Goal: Information Seeking & Learning: Learn about a topic

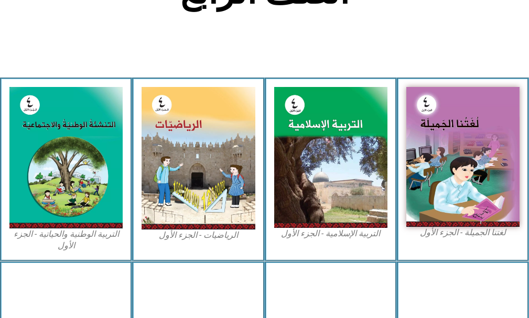
scroll to position [315, 0]
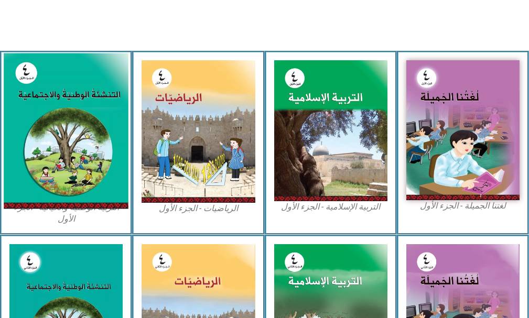
click at [95, 125] on img at bounding box center [66, 131] width 125 height 156
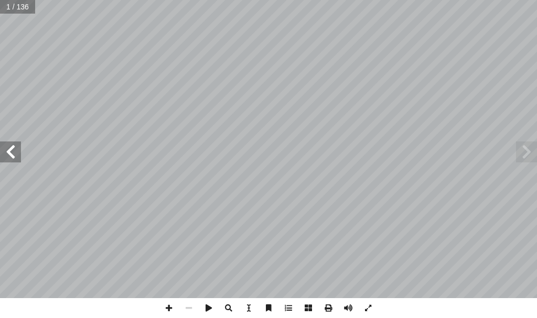
click at [12, 151] on span at bounding box center [10, 152] width 21 height 21
click at [13, 150] on span at bounding box center [10, 152] width 21 height 21
click at [14, 150] on span at bounding box center [10, 152] width 21 height 21
click at [15, 149] on span at bounding box center [10, 152] width 21 height 21
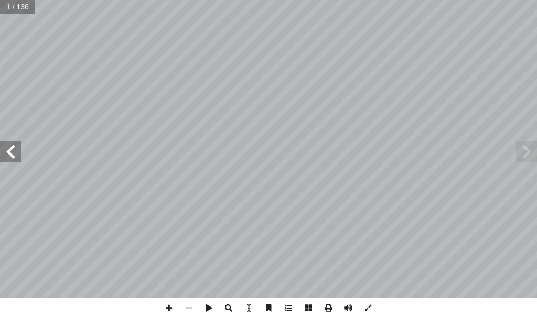
click at [15, 149] on span at bounding box center [10, 152] width 21 height 21
click at [10, 153] on span at bounding box center [10, 152] width 21 height 21
click at [15, 150] on span at bounding box center [10, 152] width 21 height 21
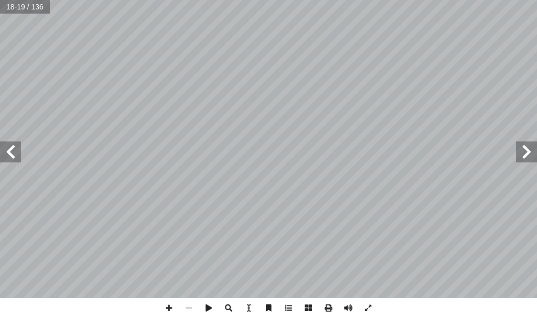
click at [12, 150] on span at bounding box center [10, 152] width 21 height 21
click at [16, 150] on span at bounding box center [10, 152] width 21 height 21
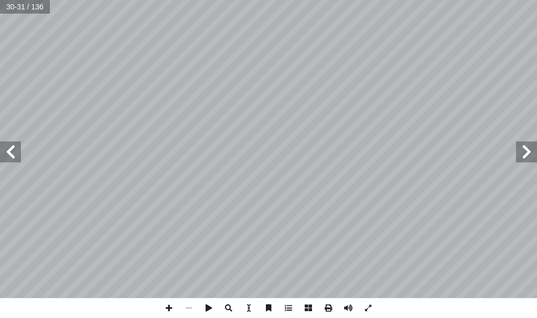
click at [15, 149] on span at bounding box center [10, 152] width 21 height 21
click at [170, 305] on span at bounding box center [169, 308] width 20 height 20
click at [191, 310] on span at bounding box center [189, 308] width 20 height 20
